Goal: Check status: Check status

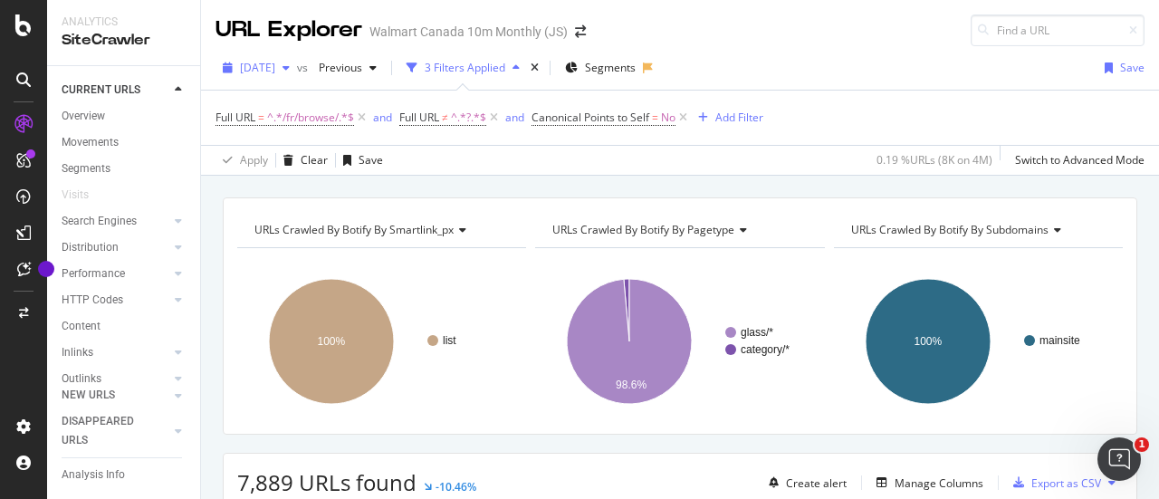
click at [290, 70] on icon "button" at bounding box center [286, 67] width 7 height 11
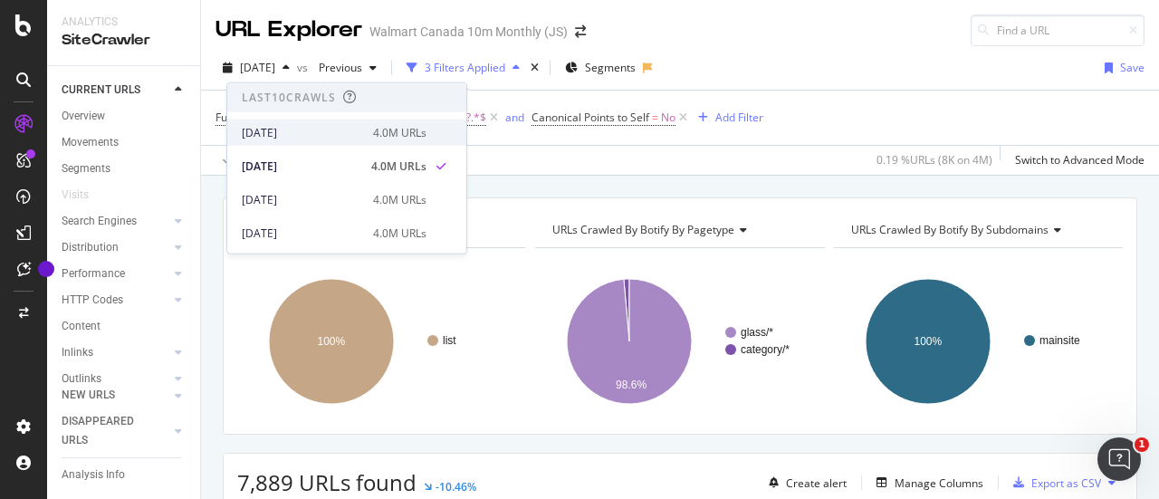
click at [312, 132] on div "[DATE]" at bounding box center [302, 132] width 120 height 16
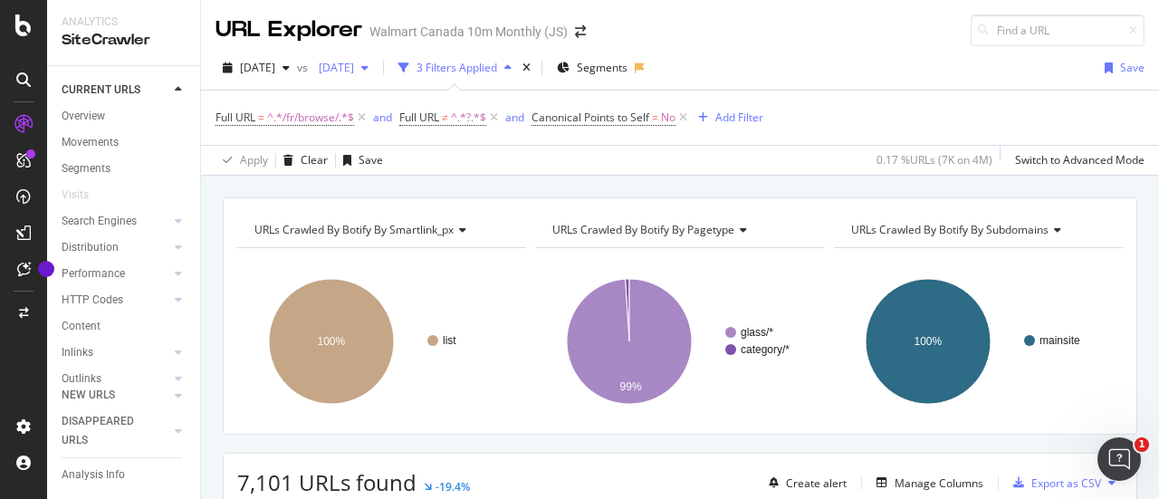
click at [376, 70] on div "button" at bounding box center [365, 67] width 22 height 11
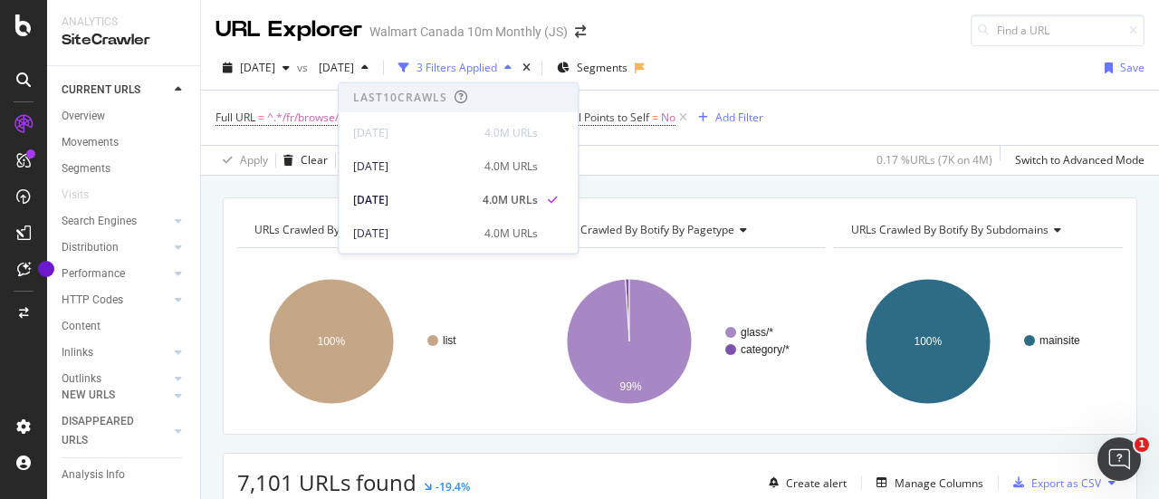
click at [857, 76] on div "[DATE] vs [DATE] 3 Filters Applied Segments Save" at bounding box center [680, 71] width 958 height 36
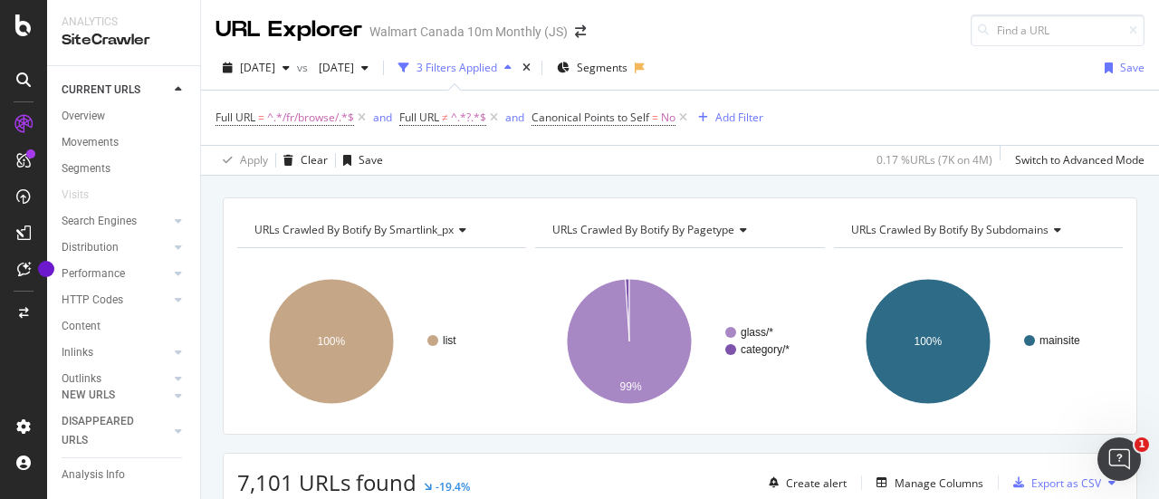
click at [229, 88] on div "[DATE] vs [DATE] 3 Filters Applied Segments Save" at bounding box center [680, 71] width 958 height 36
